Goal: Task Accomplishment & Management: Manage account settings

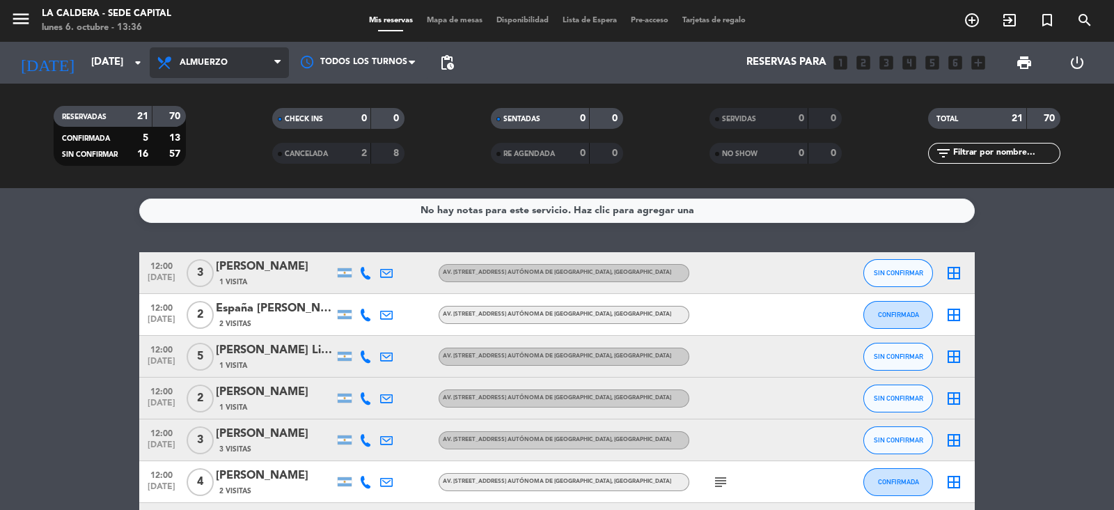
click at [270, 61] on span "Almuerzo" at bounding box center [219, 62] width 139 height 31
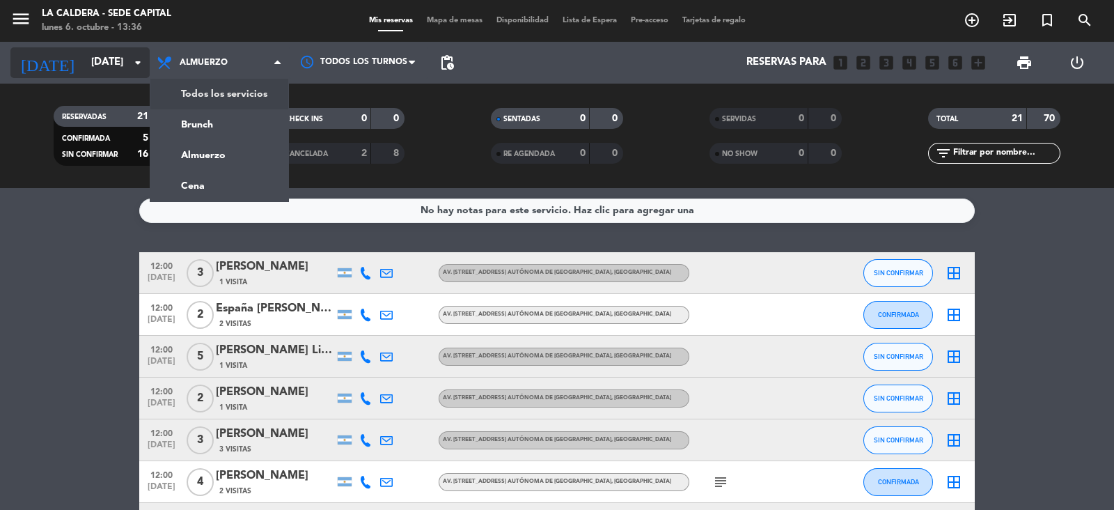
click at [139, 53] on input "[DATE]" at bounding box center [151, 62] width 134 height 26
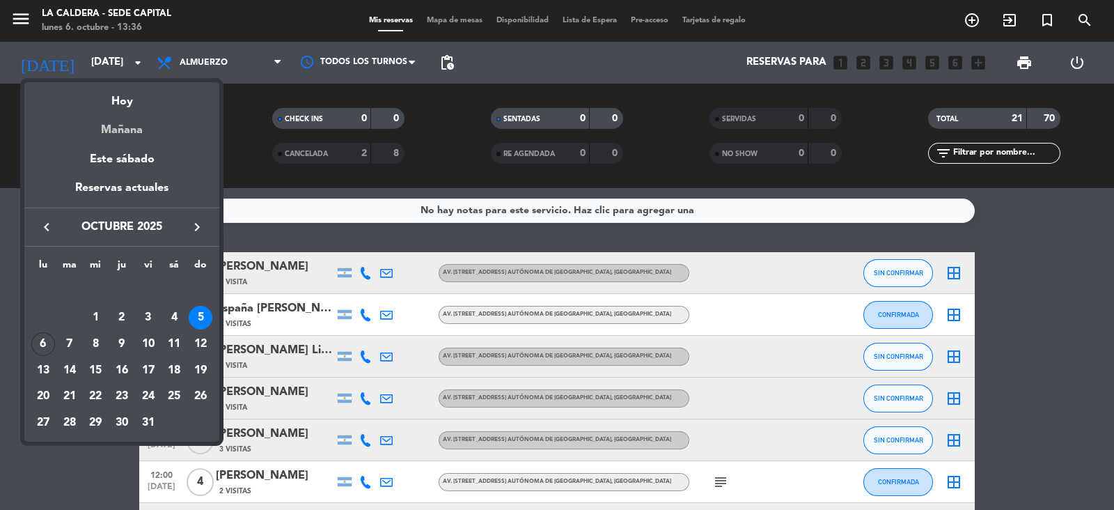
click at [136, 123] on div "Mañana" at bounding box center [121, 125] width 195 height 29
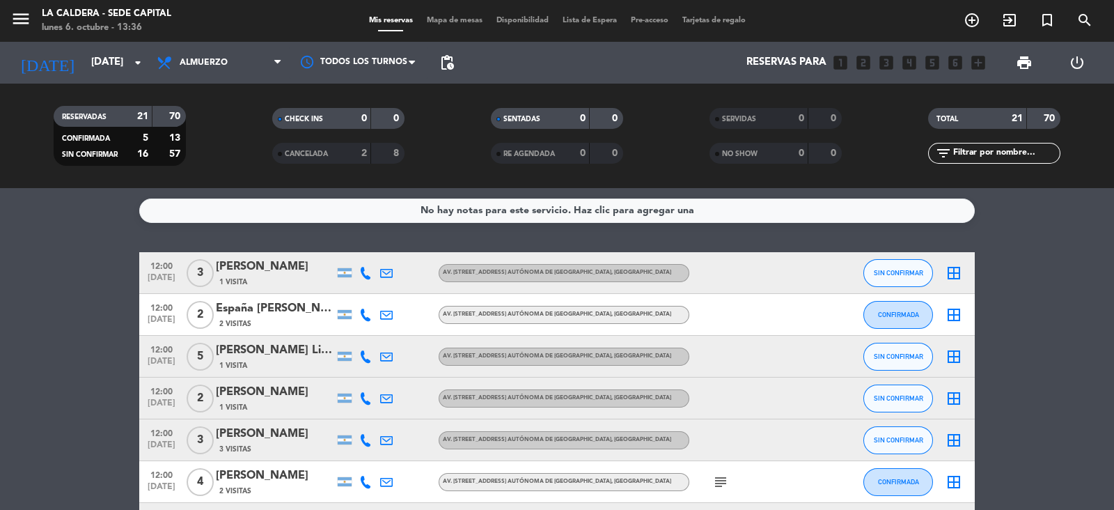
type input "[DATE]"
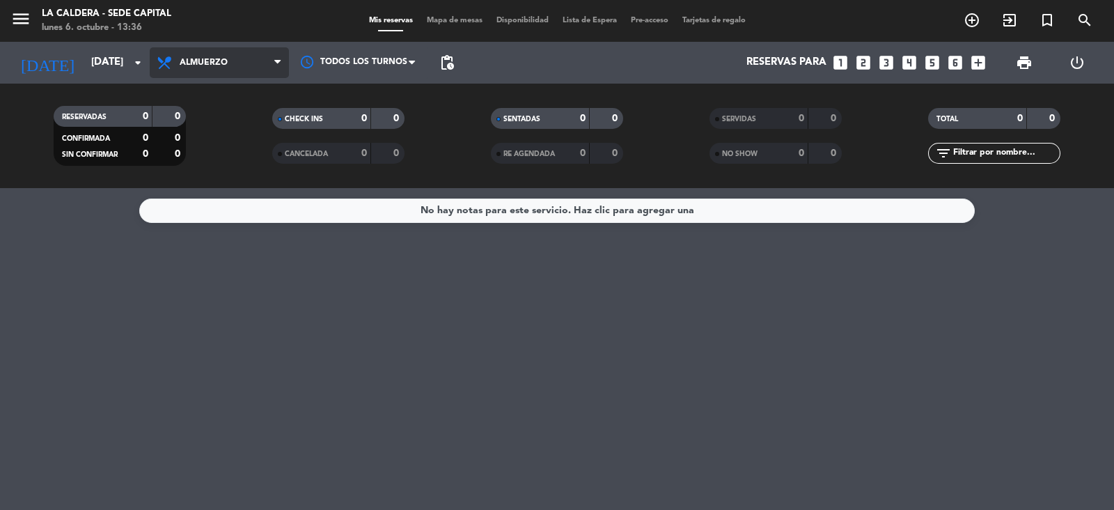
click at [271, 66] on span "Almuerzo" at bounding box center [219, 62] width 139 height 31
click at [257, 182] on div "menu La Caldera - Sede Capital [DATE] 6. octubre - 13:36 Mis reservas Mapa de m…" at bounding box center [557, 94] width 1114 height 188
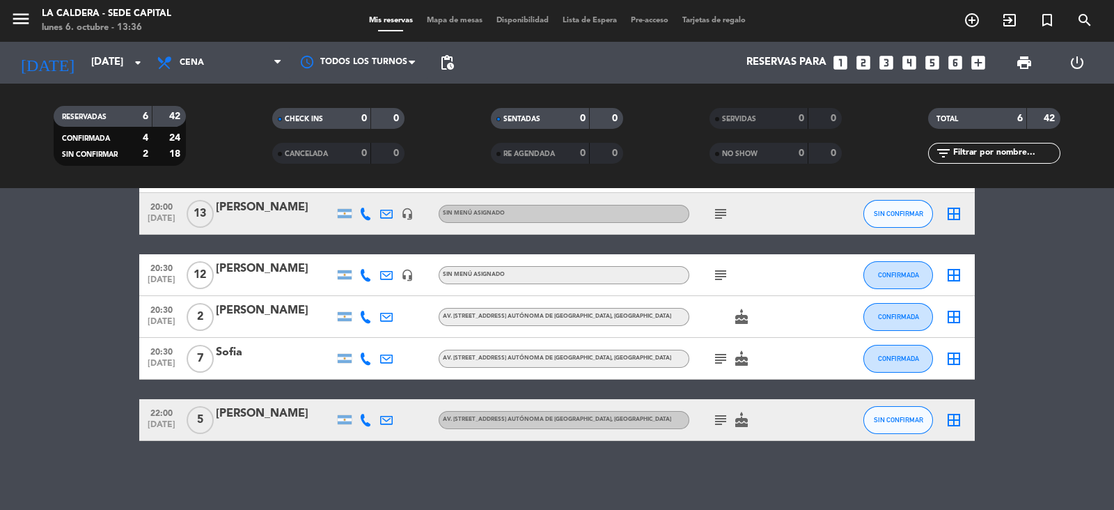
scroll to position [102, 0]
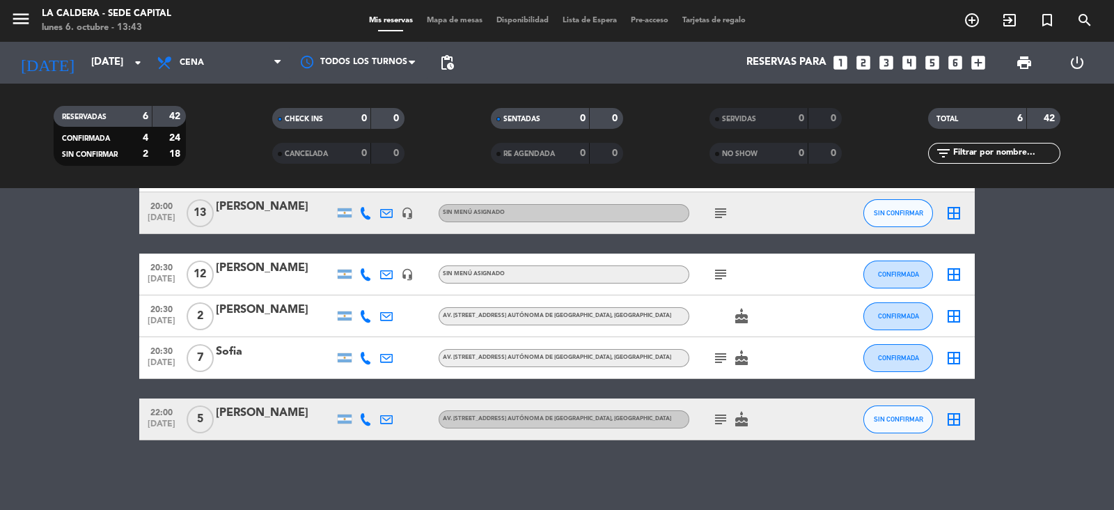
click at [258, 269] on div "[PERSON_NAME]" at bounding box center [275, 268] width 118 height 18
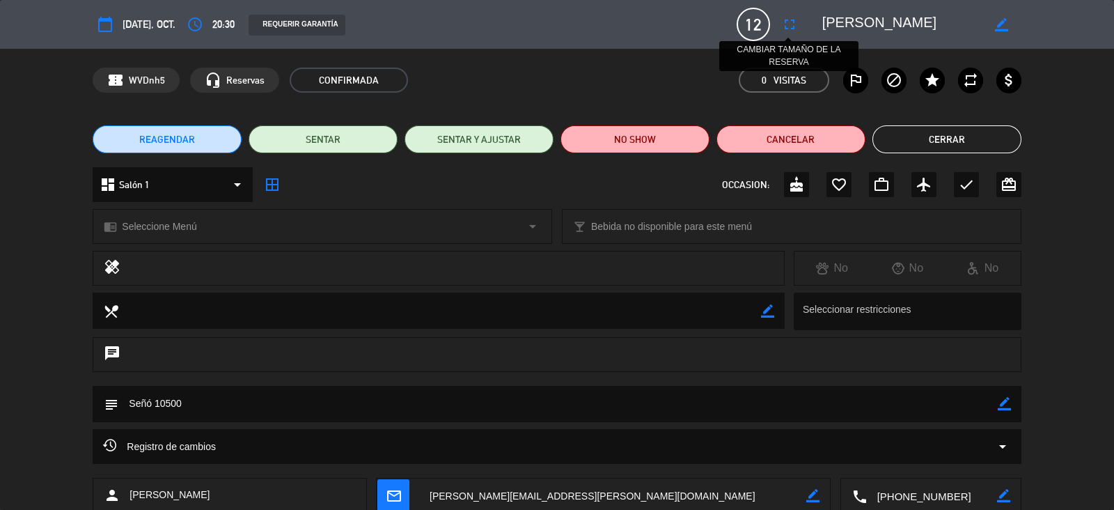
click at [787, 24] on icon "fullscreen" at bounding box center [789, 24] width 17 height 17
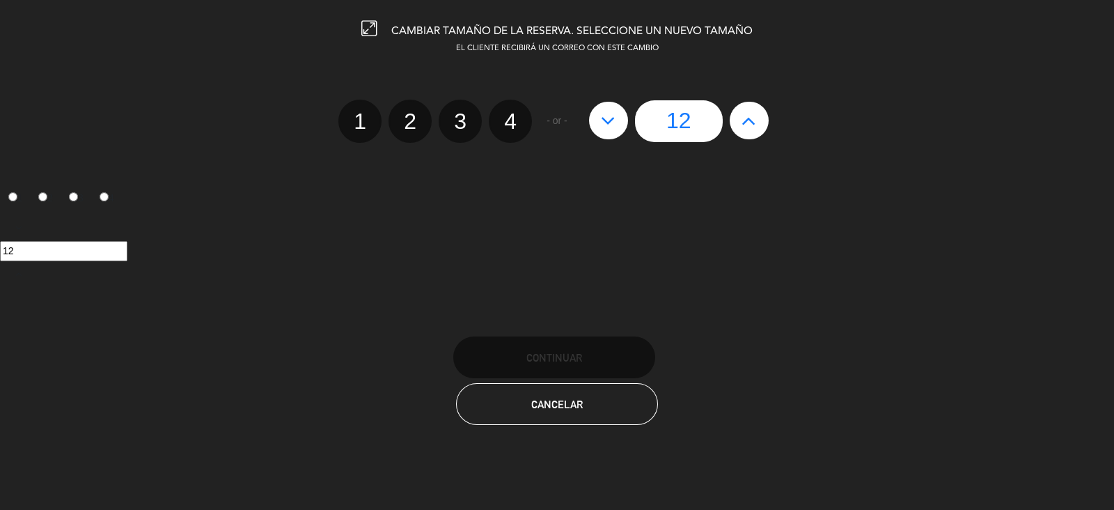
click at [752, 124] on icon at bounding box center [748, 120] width 15 height 22
type input "13"
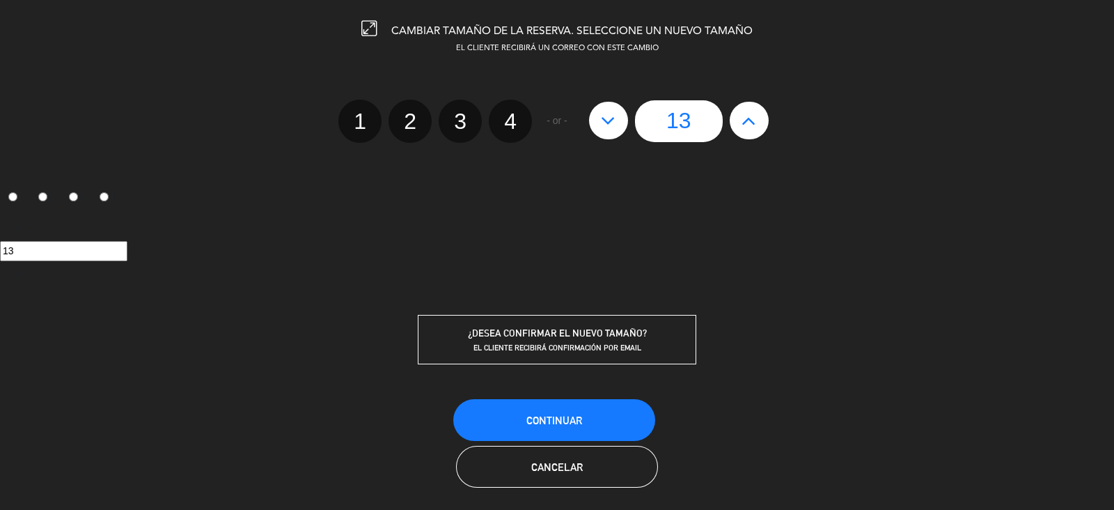
click at [753, 124] on icon at bounding box center [748, 120] width 15 height 22
type input "14"
click at [584, 409] on button "Continuar" at bounding box center [554, 420] width 202 height 42
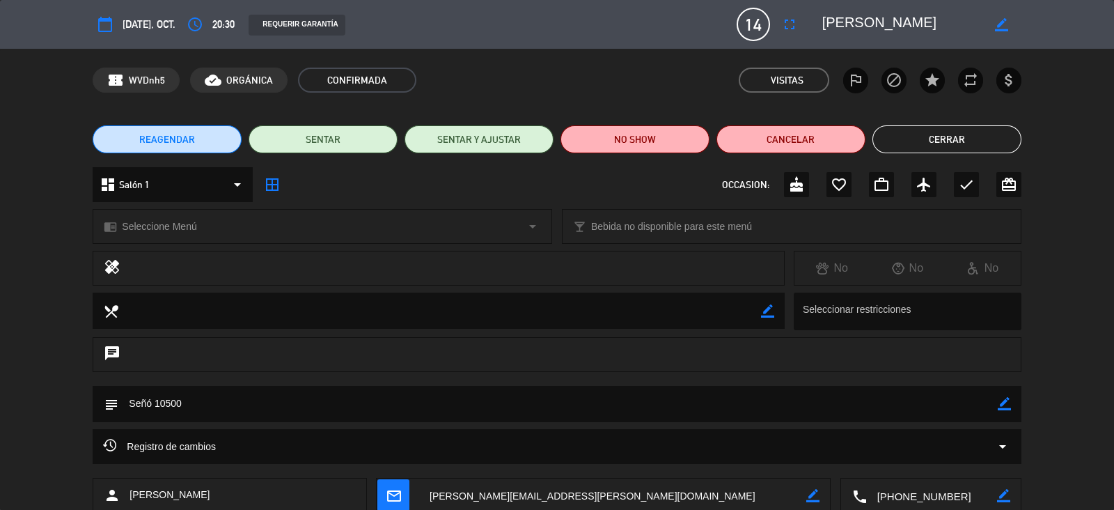
click at [997, 129] on button "Cerrar" at bounding box center [946, 139] width 149 height 28
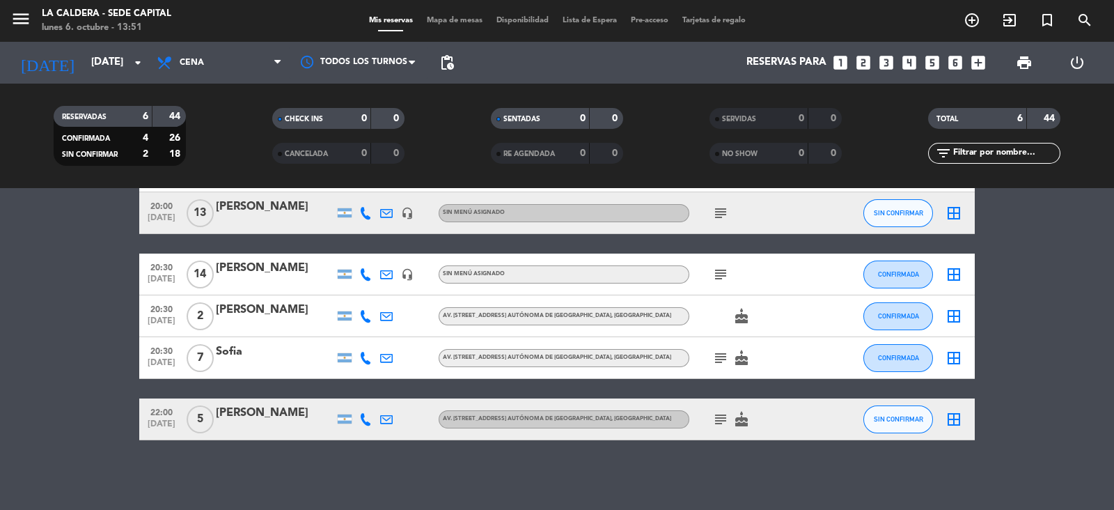
click at [251, 353] on div "Sofia" at bounding box center [275, 351] width 118 height 18
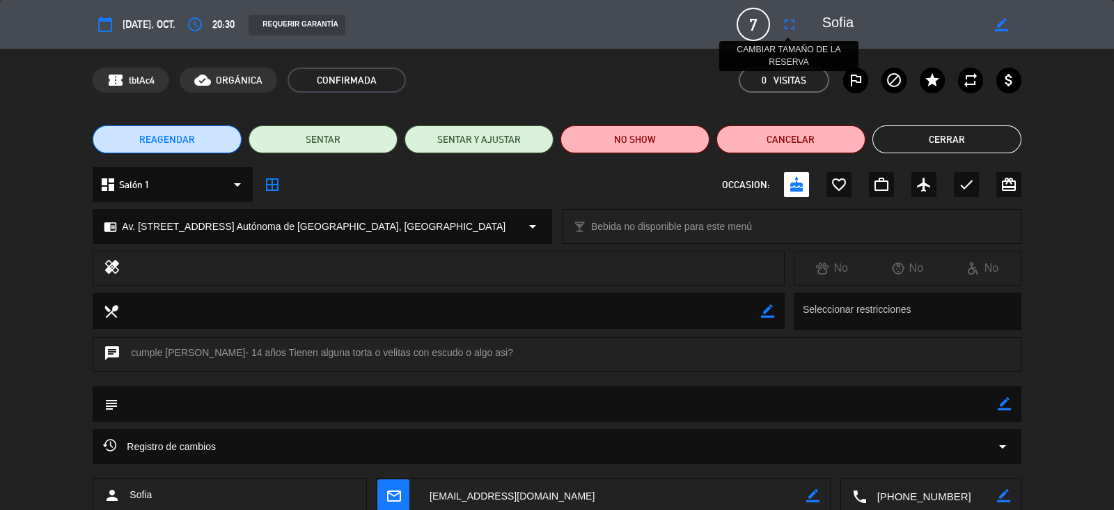
click at [793, 20] on icon "fullscreen" at bounding box center [789, 24] width 17 height 17
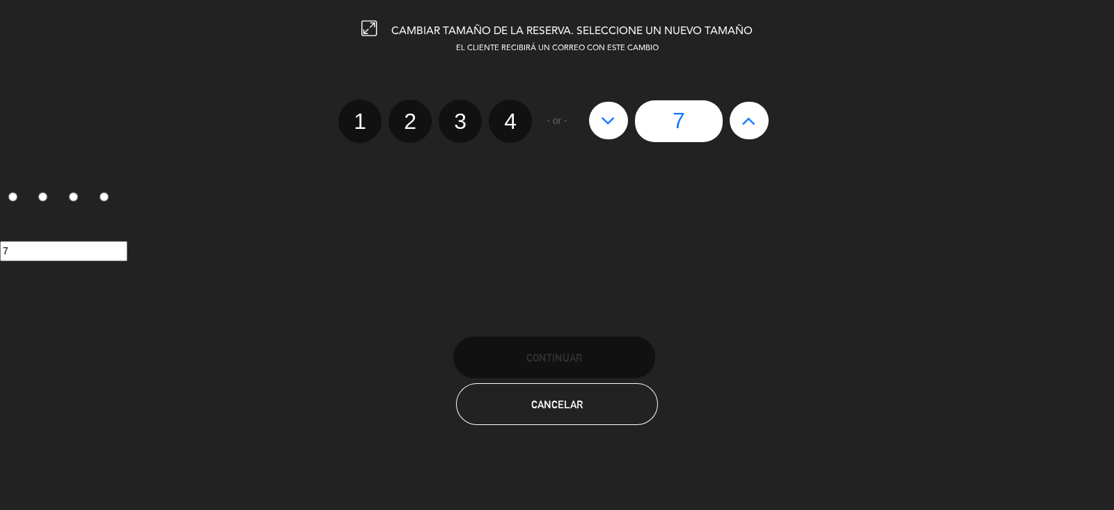
click at [745, 120] on icon at bounding box center [748, 120] width 15 height 22
type input "8"
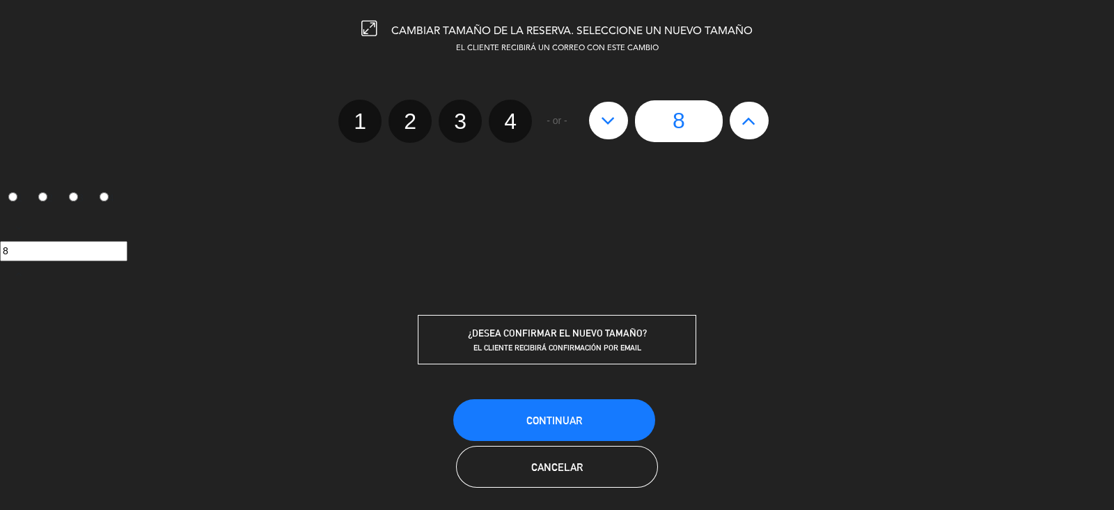
click at [745, 120] on icon at bounding box center [748, 120] width 15 height 22
type input "9"
click at [606, 423] on button "Continuar" at bounding box center [554, 420] width 202 height 42
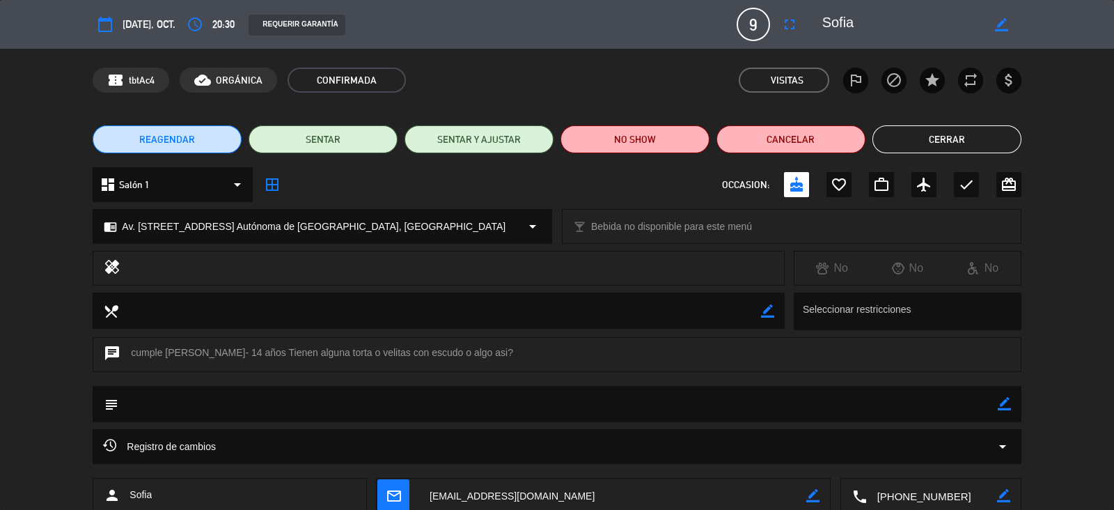
click at [924, 141] on button "Cerrar" at bounding box center [946, 139] width 149 height 28
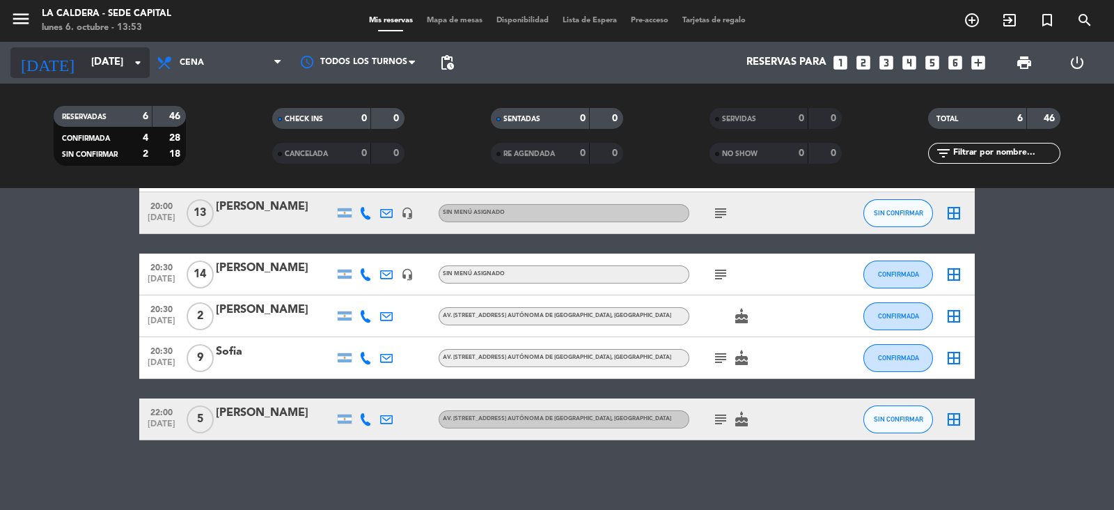
click at [126, 60] on input "[DATE]" at bounding box center [151, 62] width 134 height 26
